Goal: Manage account settings

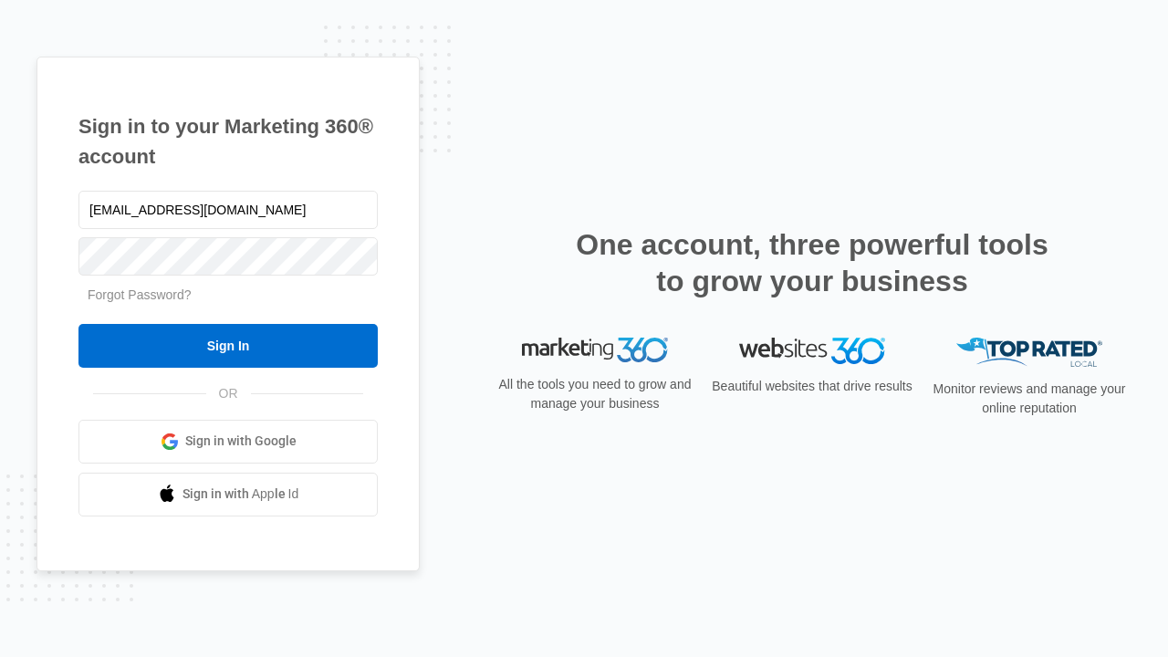
type input "[EMAIL_ADDRESS][DOMAIN_NAME]"
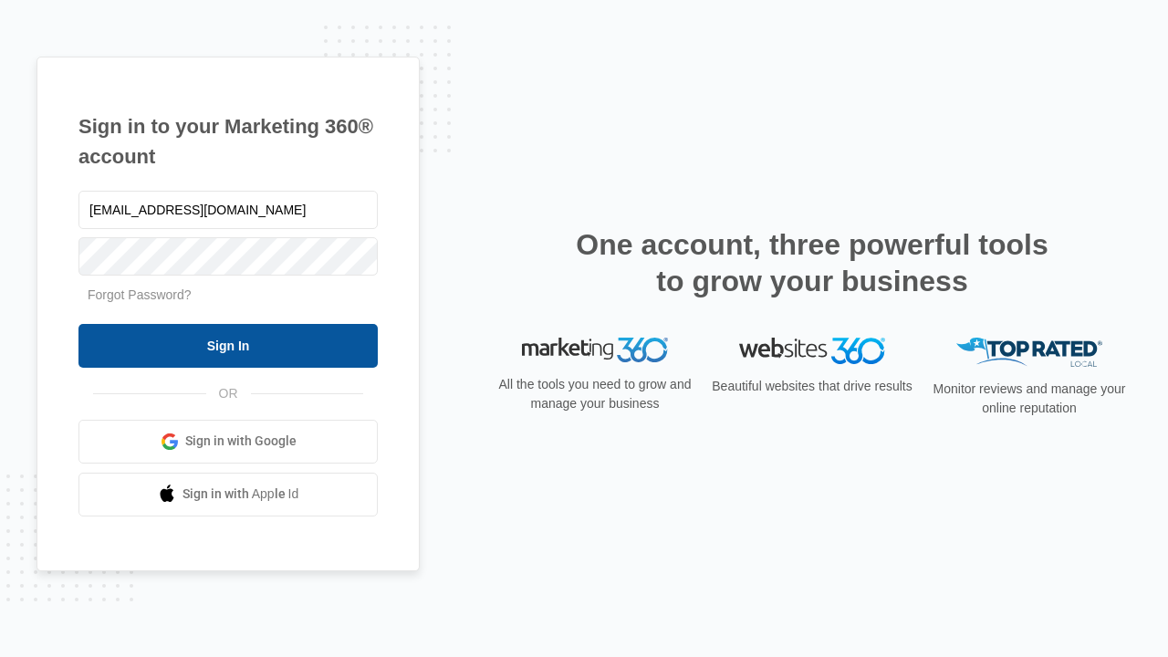
click at [228, 345] on input "Sign In" at bounding box center [227, 346] width 299 height 44
